Goal: Task Accomplishment & Management: Manage account settings

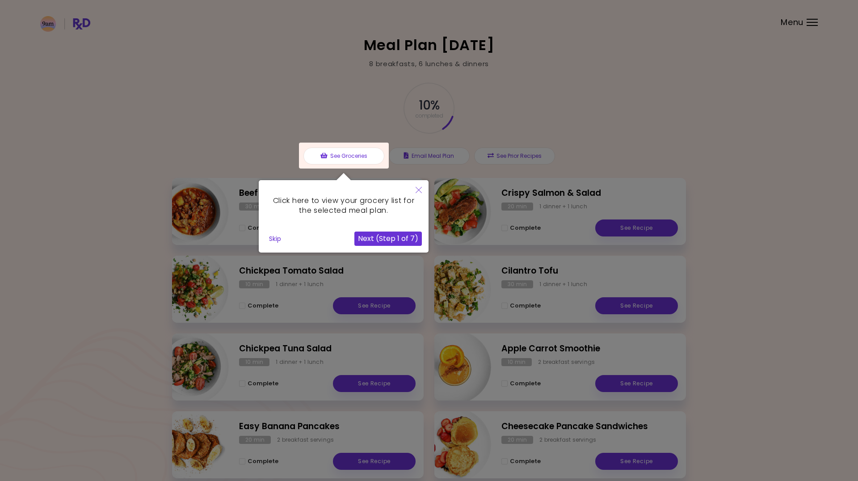
click at [277, 240] on button "Skip" at bounding box center [275, 238] width 19 height 13
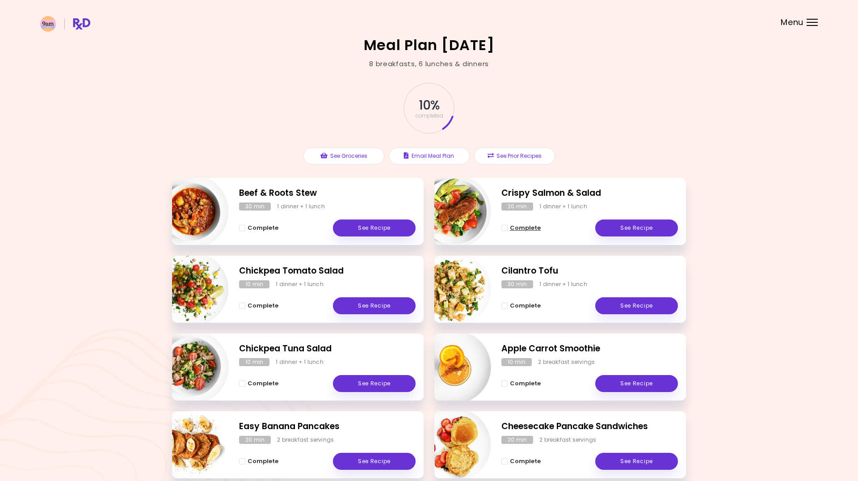
click at [506, 226] on span "Complete - Crispy Salmon & Salad" at bounding box center [505, 228] width 6 height 6
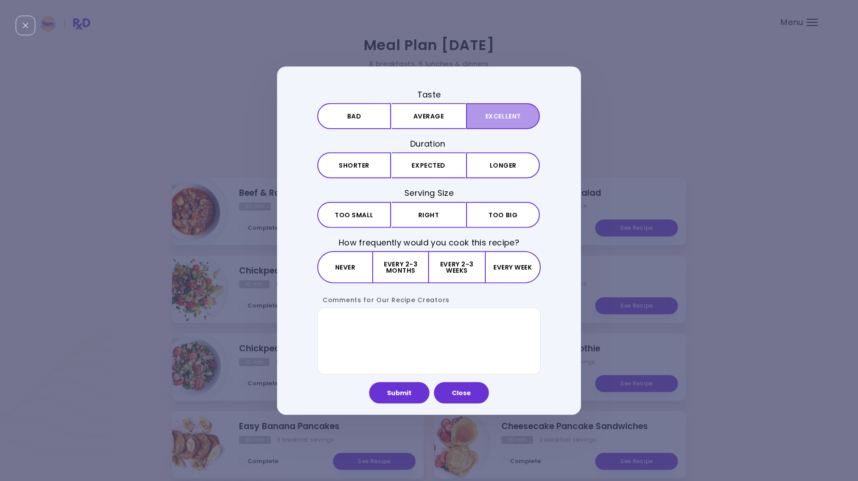
click at [486, 116] on button "Excellent" at bounding box center [503, 116] width 74 height 26
click at [443, 164] on button "Expected" at bounding box center [429, 165] width 74 height 26
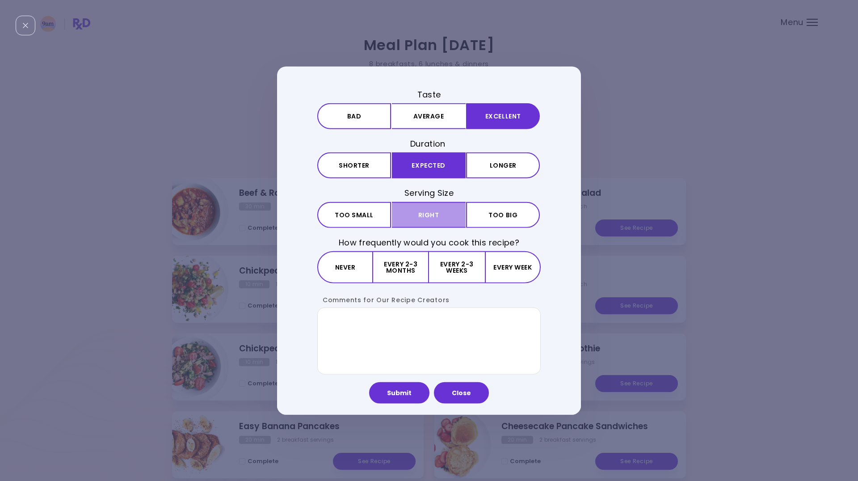
click at [428, 216] on button "Right" at bounding box center [429, 215] width 74 height 26
click at [468, 270] on button "Every 2-3 weeks" at bounding box center [456, 267] width 55 height 32
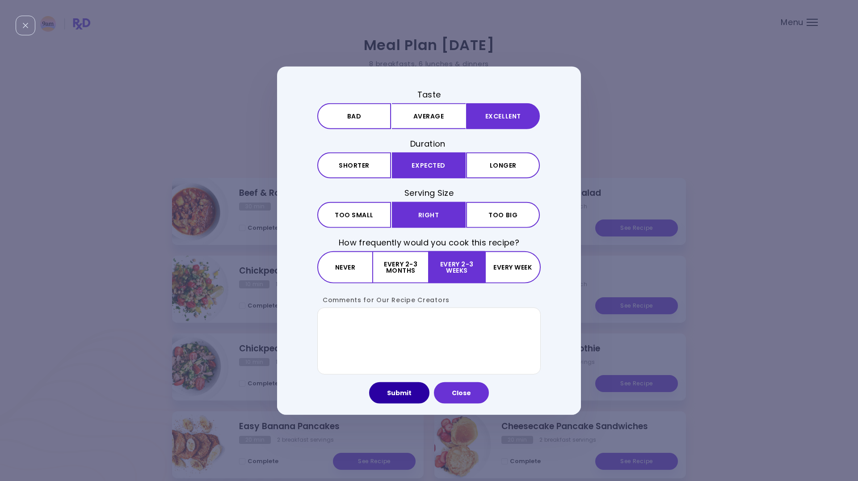
click at [403, 393] on button "Submit" at bounding box center [399, 392] width 60 height 21
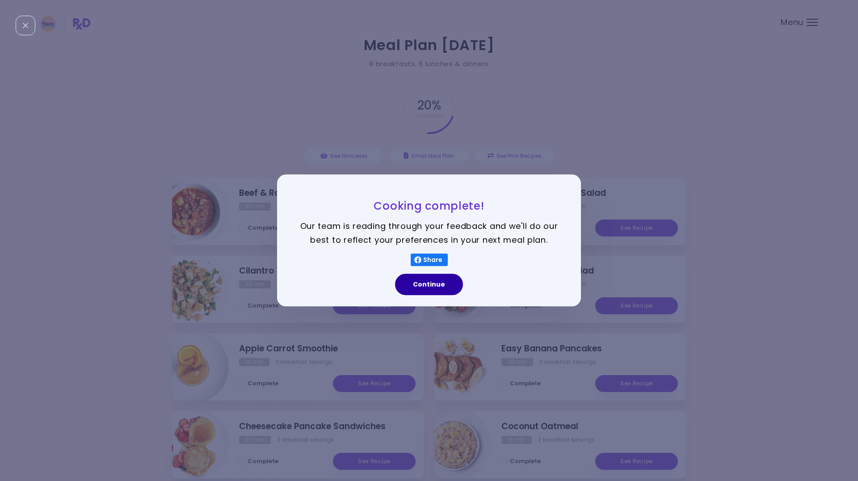
click at [427, 285] on button "Continue" at bounding box center [429, 284] width 68 height 21
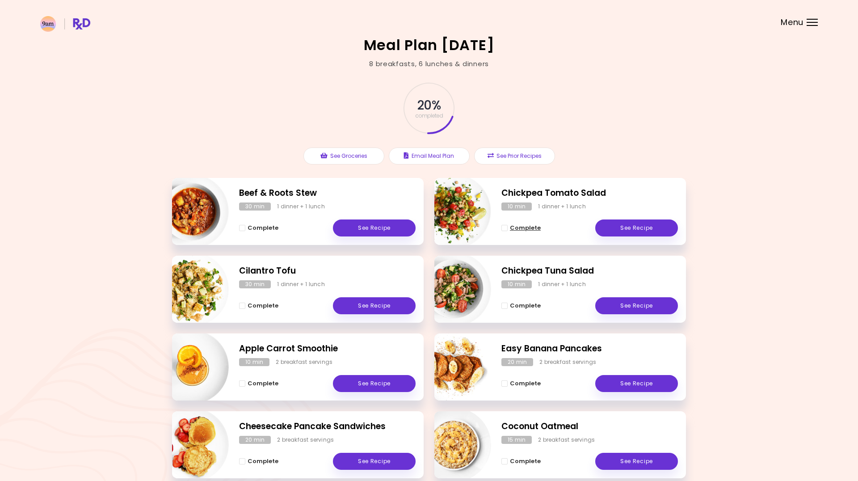
click at [506, 226] on span "Complete - Chickpea Tomato Salad" at bounding box center [505, 228] width 6 height 6
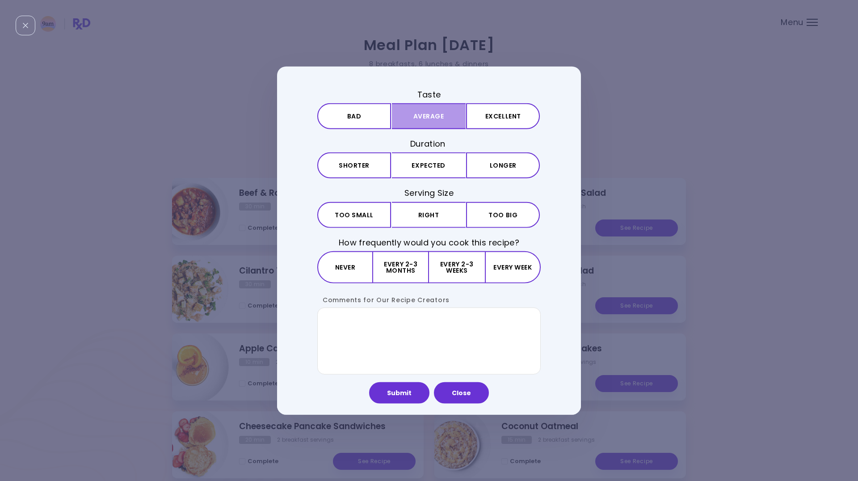
click at [454, 115] on button "Average" at bounding box center [429, 116] width 74 height 26
click at [448, 167] on button "Expected" at bounding box center [429, 165] width 74 height 26
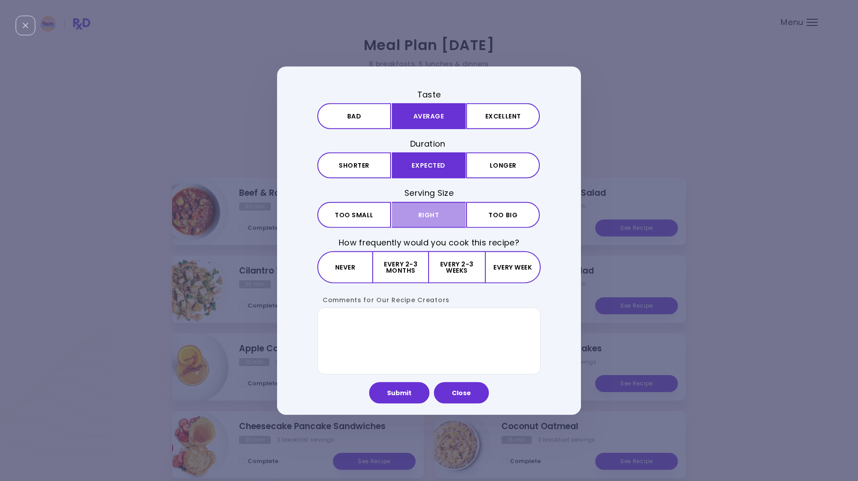
click at [441, 216] on button "Right" at bounding box center [429, 215] width 74 height 26
click at [439, 263] on button "Every 2-3 weeks" at bounding box center [456, 267] width 55 height 32
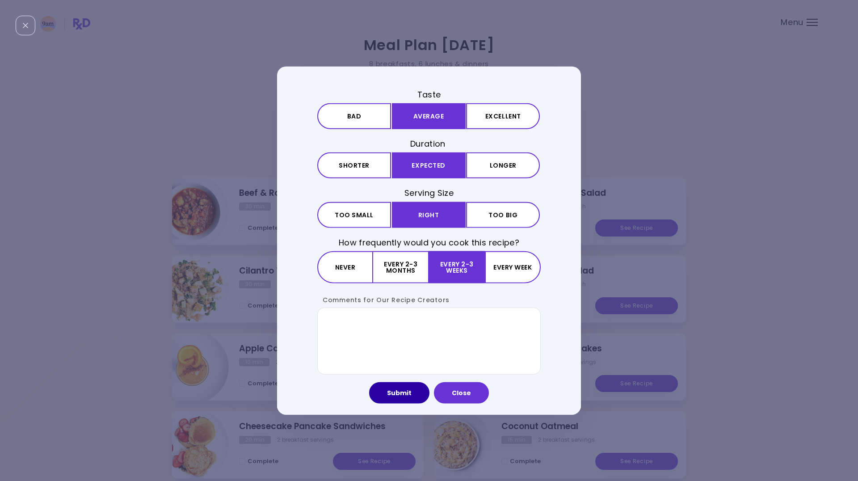
click at [403, 390] on button "Submit" at bounding box center [399, 392] width 60 height 21
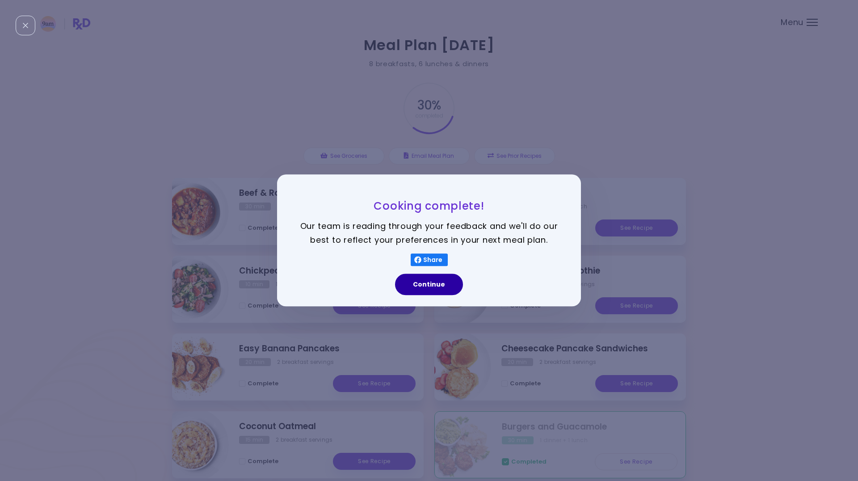
click at [432, 290] on button "Continue" at bounding box center [429, 284] width 68 height 21
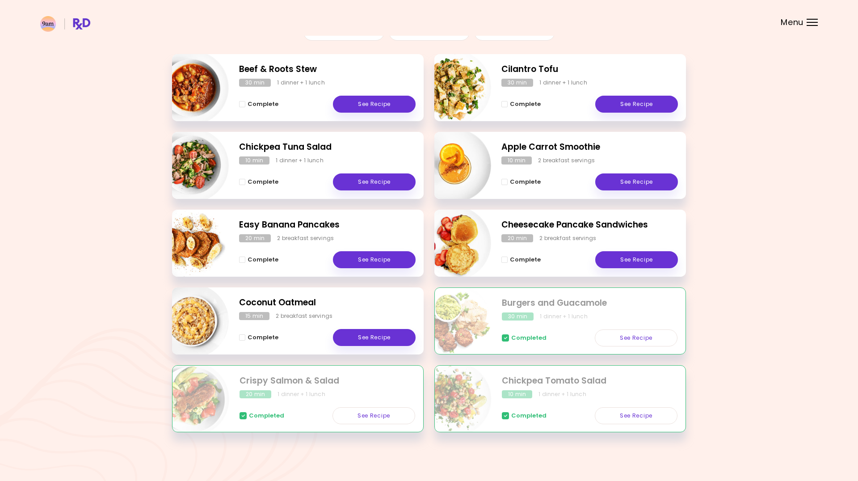
scroll to position [123, 0]
click at [240, 337] on span "Complete - Coconut Oatmeal" at bounding box center [242, 338] width 6 height 6
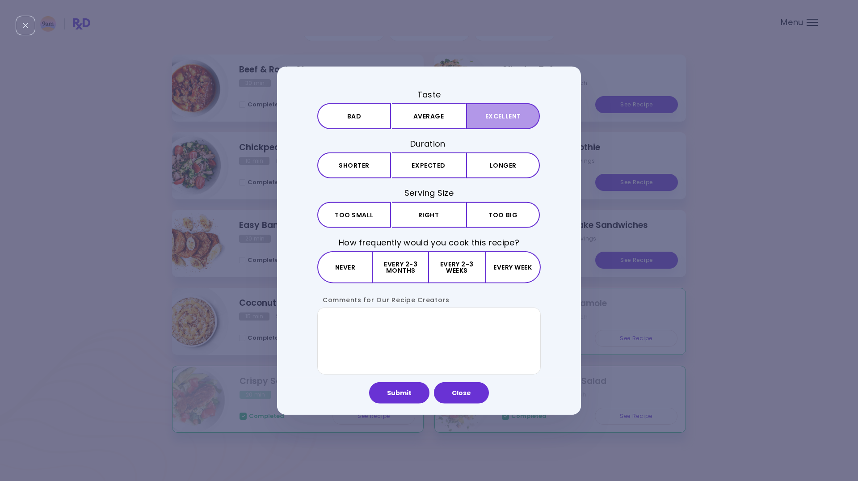
click at [484, 109] on button "Excellent" at bounding box center [503, 116] width 74 height 26
click at [432, 167] on button "Expected" at bounding box center [429, 165] width 74 height 26
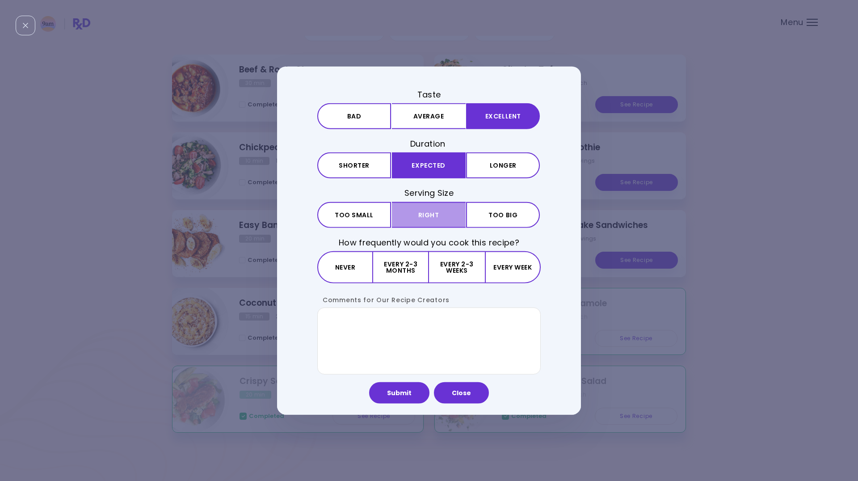
click at [433, 208] on button "Right" at bounding box center [429, 215] width 74 height 26
click at [463, 267] on button "Every 2-3 weeks" at bounding box center [456, 267] width 55 height 32
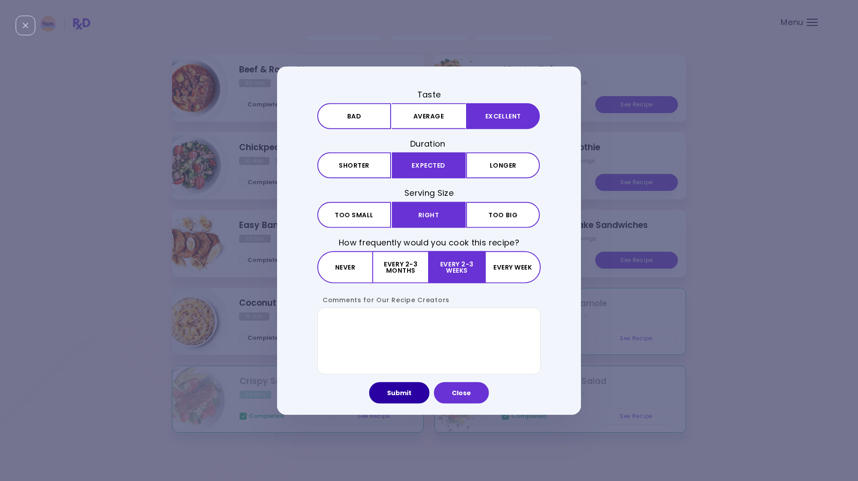
click at [409, 392] on button "Submit" at bounding box center [399, 392] width 60 height 21
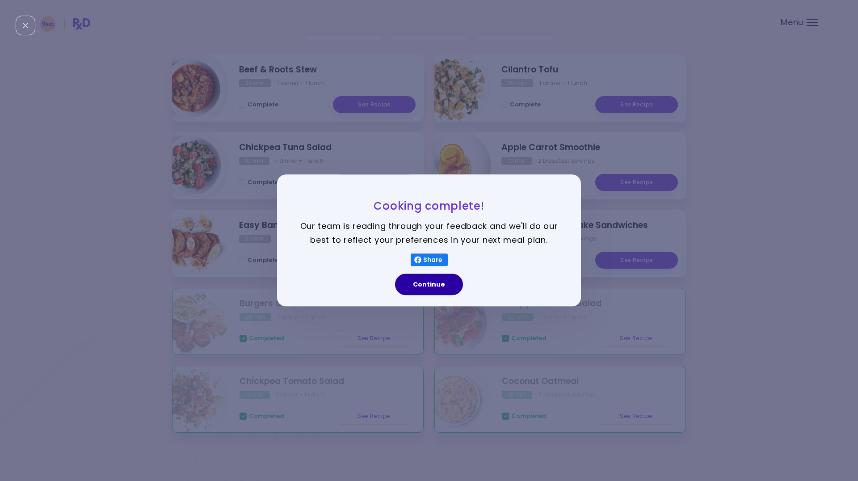
click at [430, 281] on button "Continue" at bounding box center [429, 284] width 68 height 21
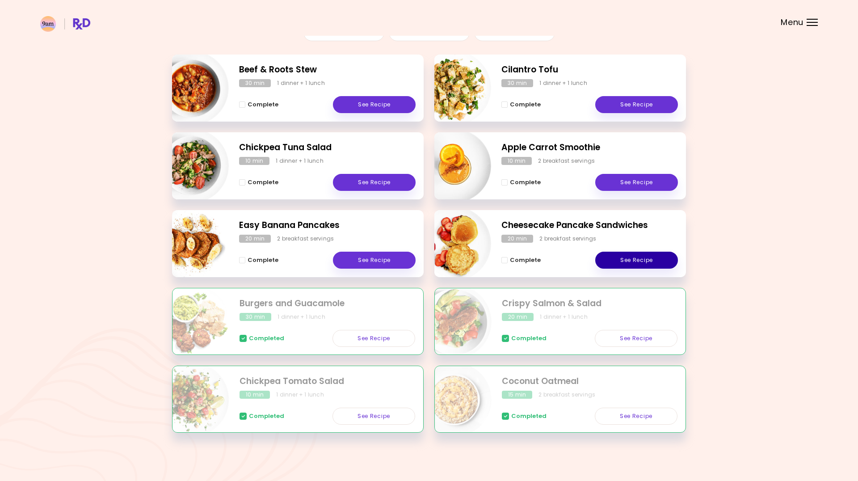
click at [628, 257] on link "See Recipe" at bounding box center [636, 260] width 83 height 17
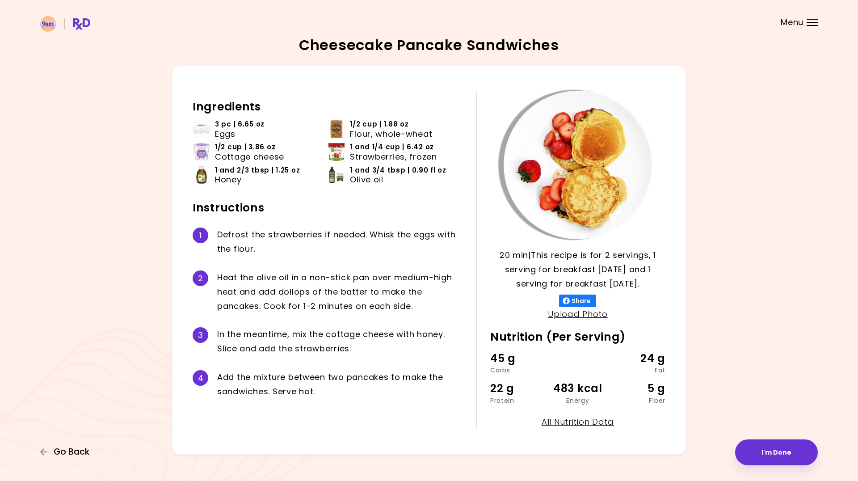
click at [74, 450] on span "Go Back" at bounding box center [72, 452] width 36 height 10
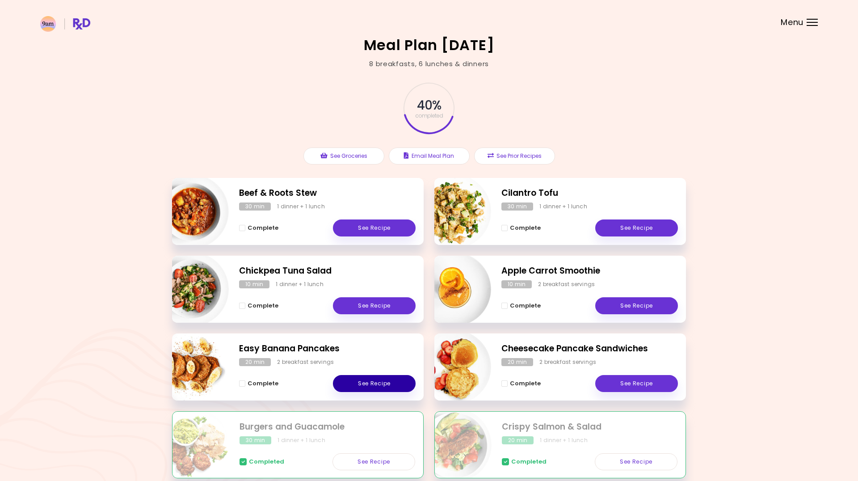
click at [370, 379] on link "See Recipe" at bounding box center [374, 383] width 83 height 17
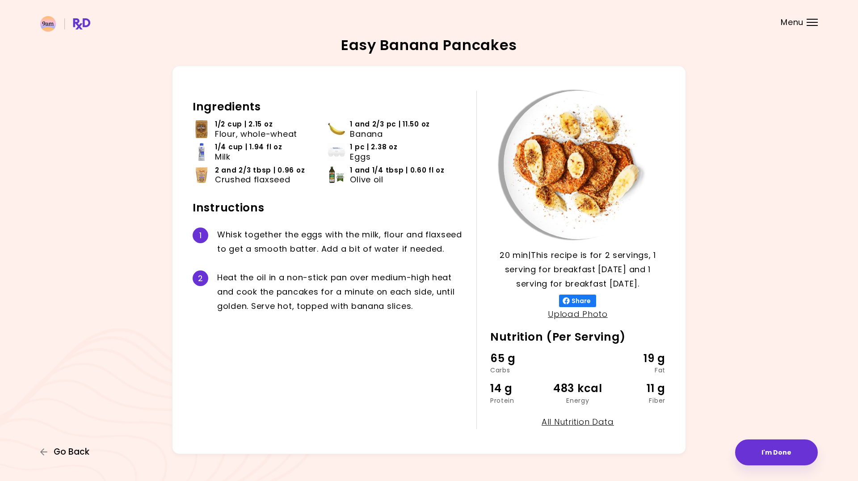
click at [76, 455] on span "Go Back" at bounding box center [72, 452] width 36 height 10
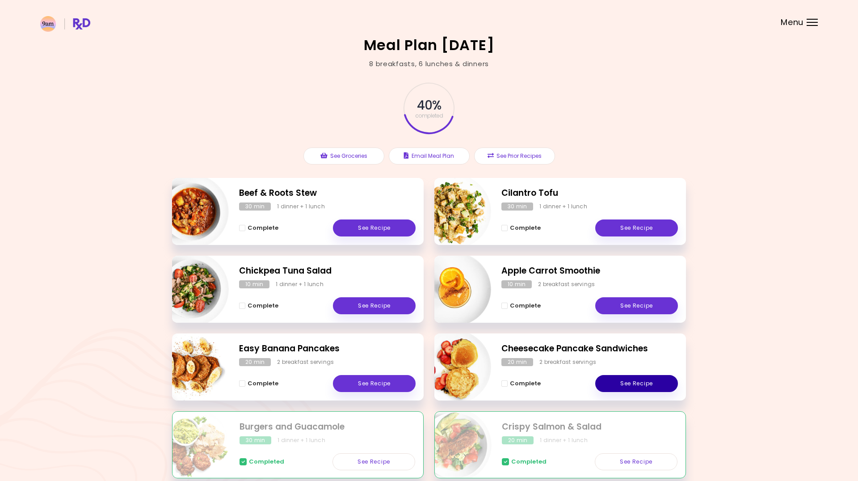
click at [623, 385] on link "See Recipe" at bounding box center [636, 383] width 83 height 17
